Goal: Information Seeking & Learning: Learn about a topic

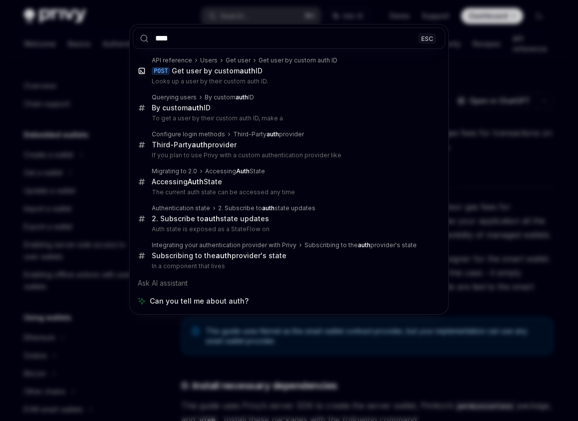
scroll to position [1125, 0]
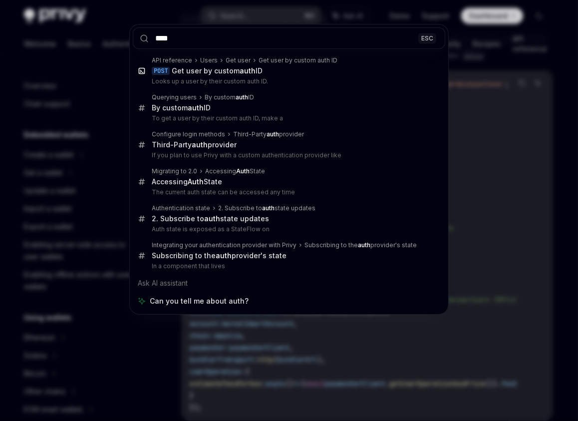
click at [260, 42] on input "****" at bounding box center [289, 37] width 313 height 21
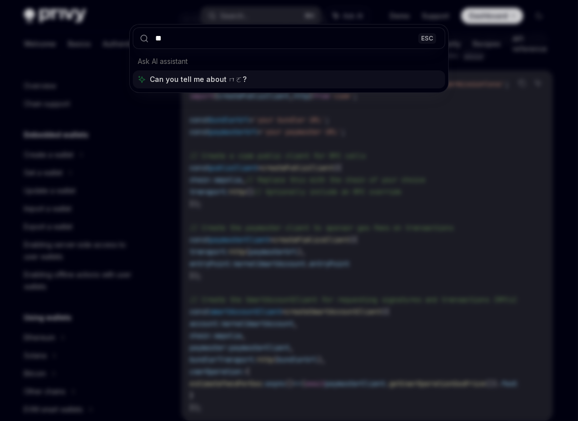
type input "*"
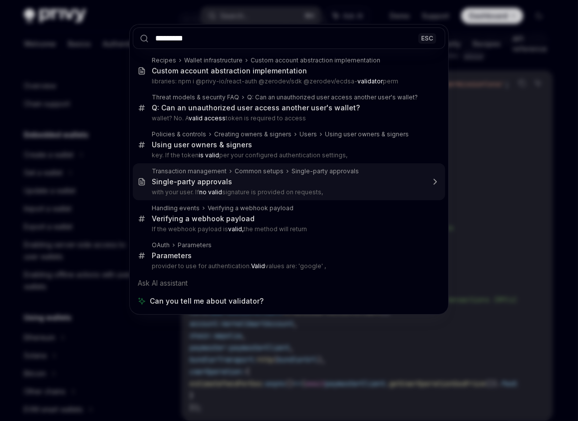
type input "*********"
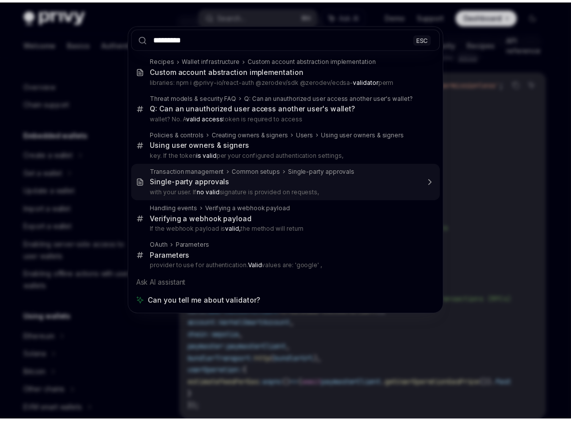
scroll to position [1112, 0]
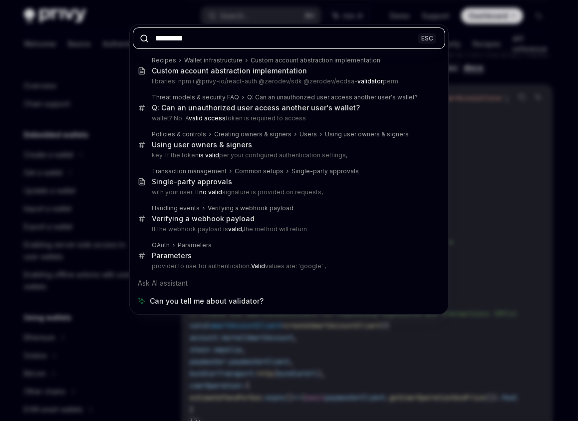
click at [224, 276] on div "********* ESC Recipes Wallet infrastructure Custom account abstraction implemen…" at bounding box center [289, 210] width 578 height 421
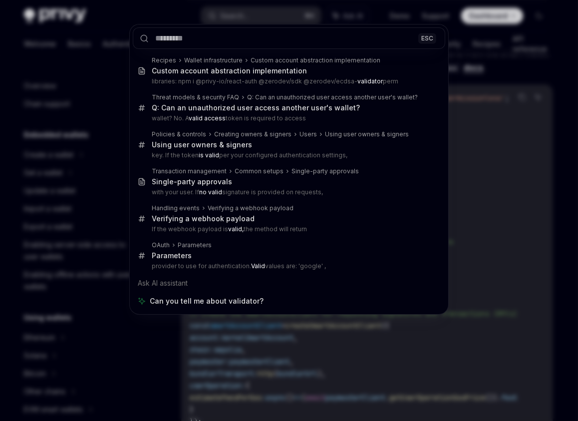
click at [205, 307] on div "ESC Recipes Wallet infrastructure Custom account abstraction implementation Cus…" at bounding box center [289, 210] width 578 height 421
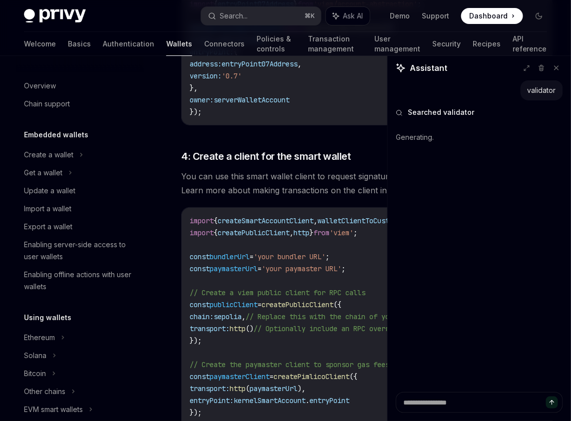
scroll to position [28, 0]
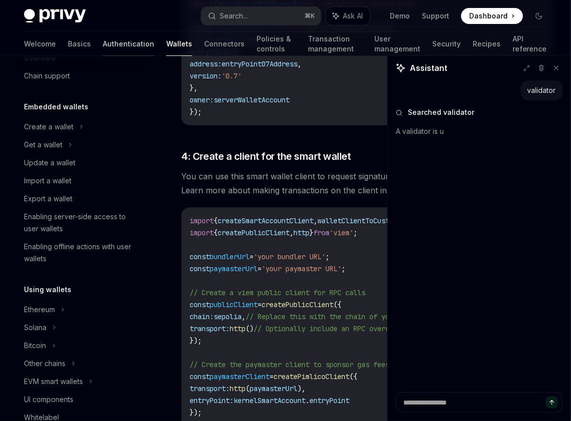
click at [103, 48] on link "Authentication" at bounding box center [128, 44] width 51 height 24
type textarea "*"
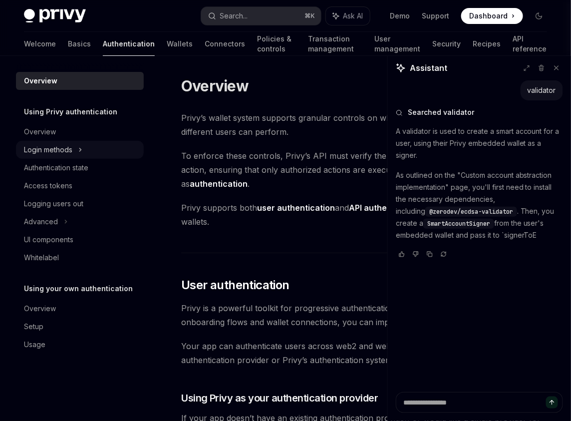
click at [91, 155] on div "Login methods" at bounding box center [80, 150] width 128 height 18
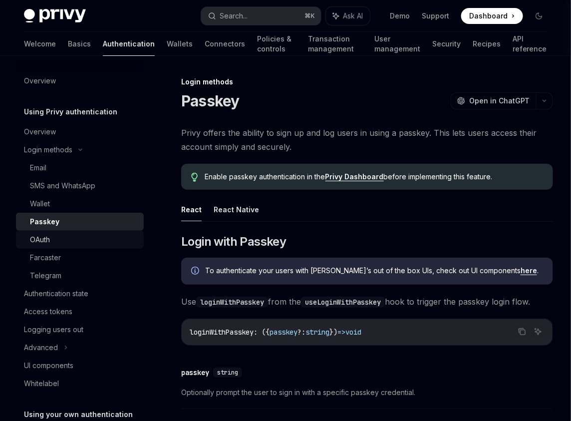
click at [88, 244] on div "OAuth" at bounding box center [84, 240] width 108 height 12
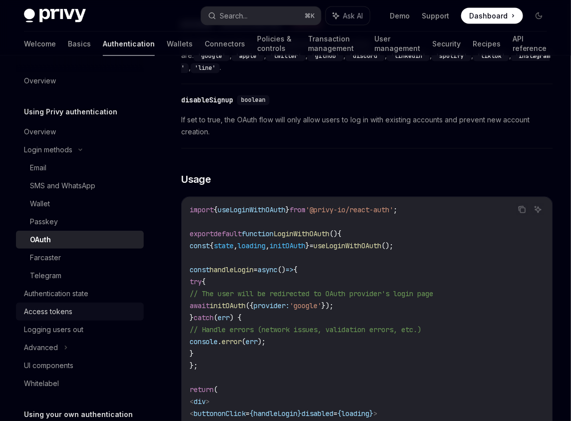
scroll to position [24, 0]
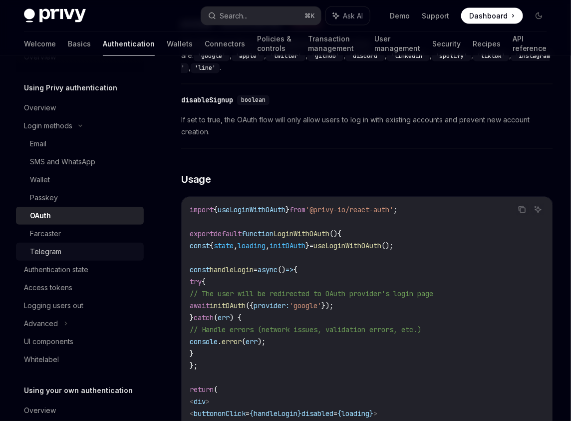
click at [88, 252] on div "Telegram" at bounding box center [84, 252] width 108 height 12
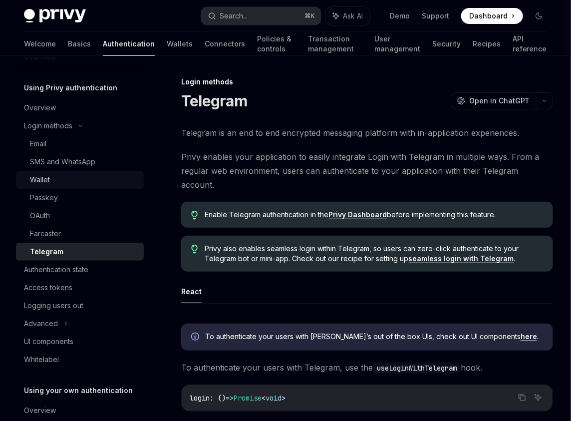
click at [76, 186] on link "Wallet" at bounding box center [80, 180] width 128 height 18
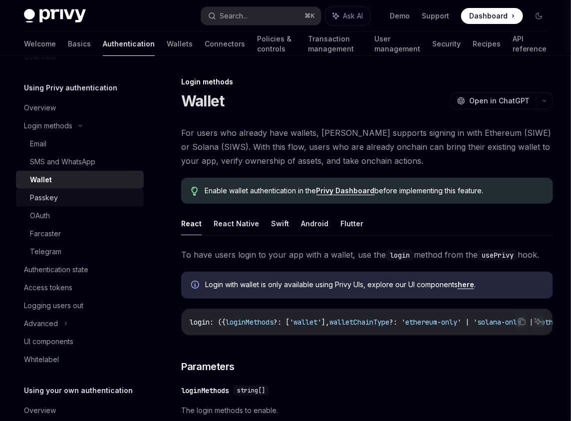
click at [91, 203] on div "Passkey" at bounding box center [84, 198] width 108 height 12
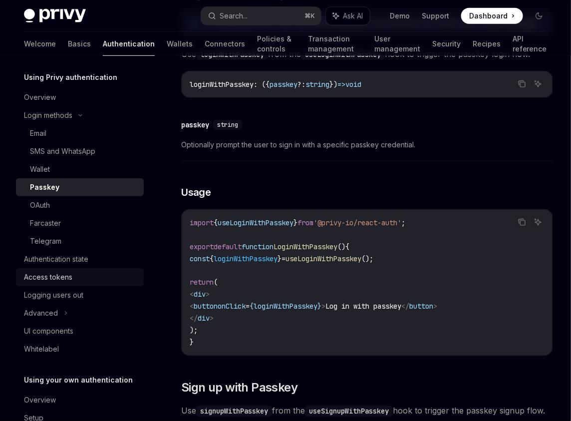
scroll to position [51, 0]
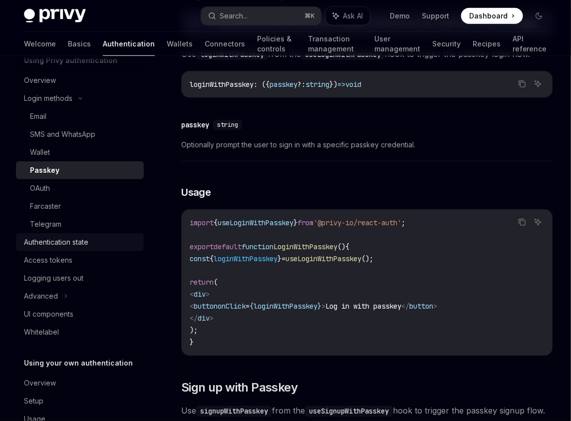
click at [79, 245] on div "Authentication state" at bounding box center [56, 242] width 64 height 12
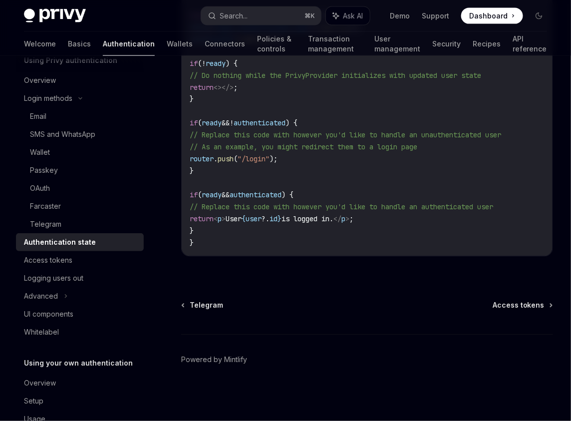
scroll to position [77, 0]
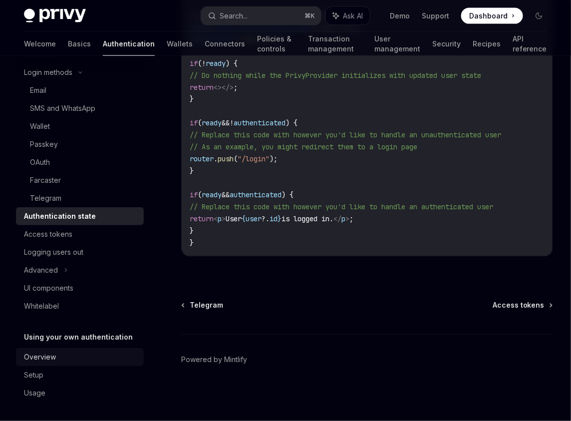
click at [93, 352] on div "Overview" at bounding box center [81, 357] width 114 height 12
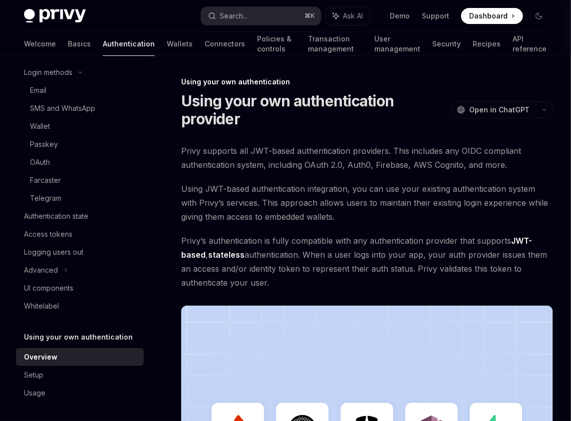
scroll to position [210, 0]
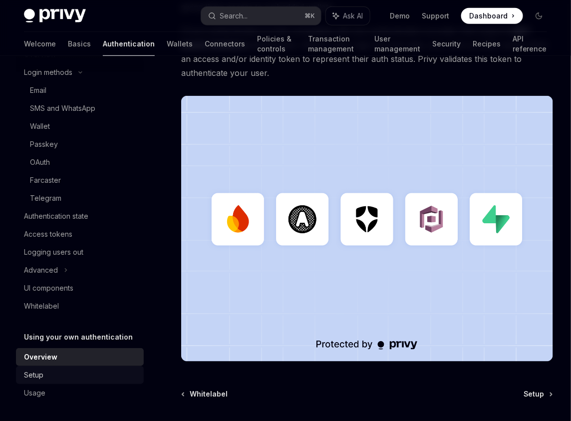
click at [94, 372] on div "Setup" at bounding box center [81, 375] width 114 height 12
type textarea "*"
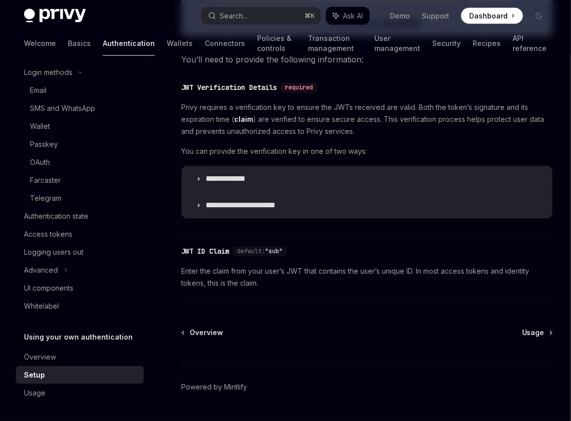
scroll to position [522, 0]
